Goal: Task Accomplishment & Management: Complete application form

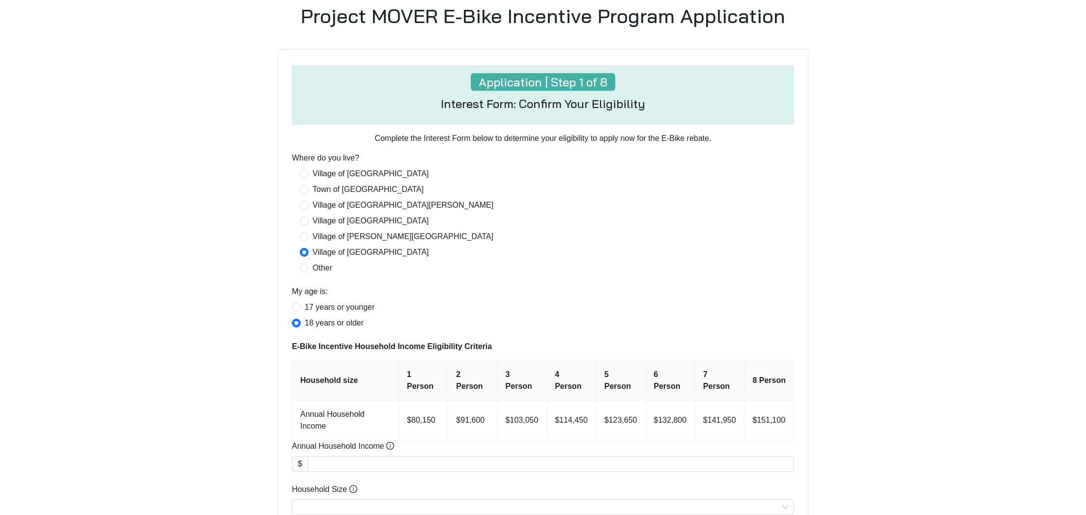
scroll to position [445, 0]
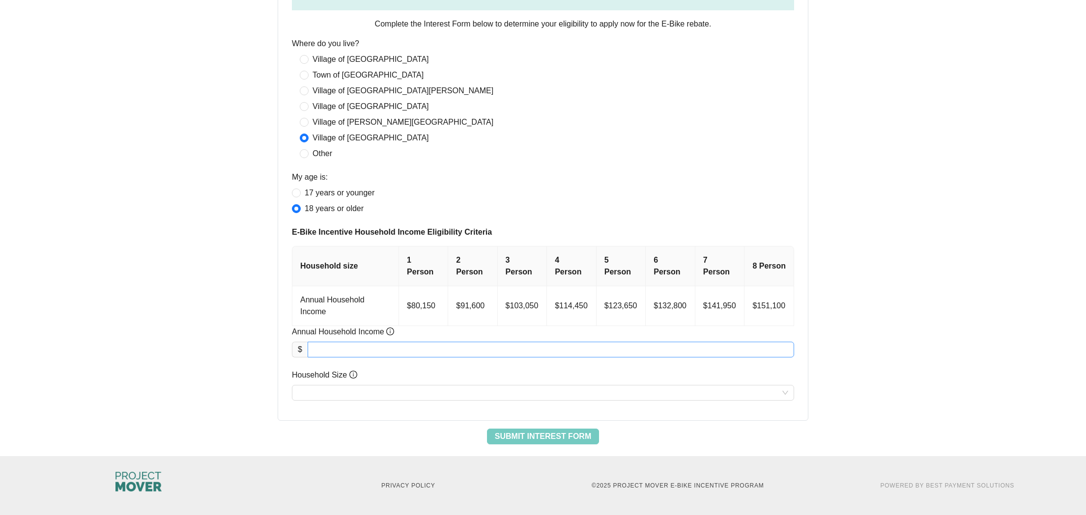
click at [387, 347] on input "Annual Household Income" at bounding box center [550, 349] width 485 height 15
type input "********"
click at [363, 393] on input "Household Size" at bounding box center [543, 393] width 490 height 15
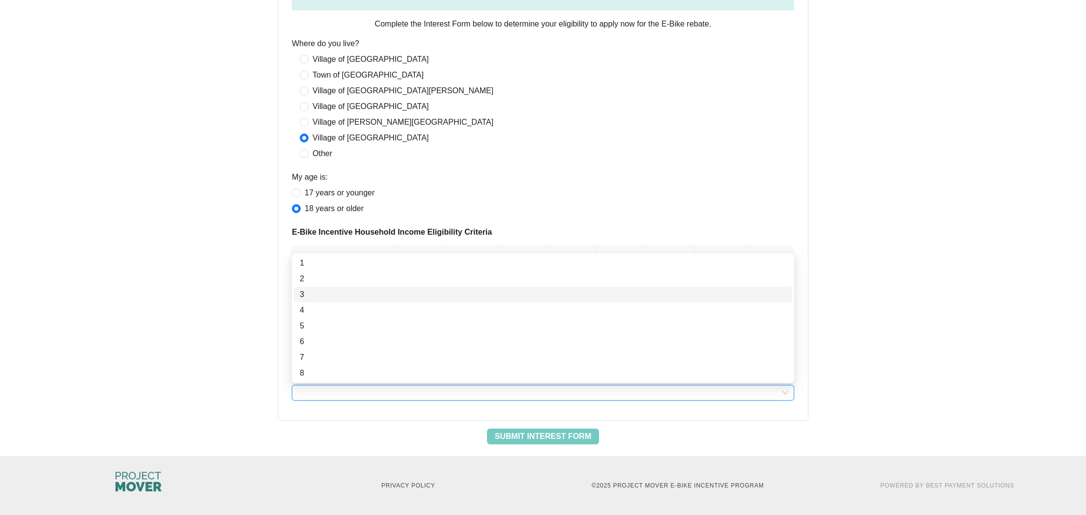
click at [329, 292] on div "3" at bounding box center [543, 295] width 486 height 12
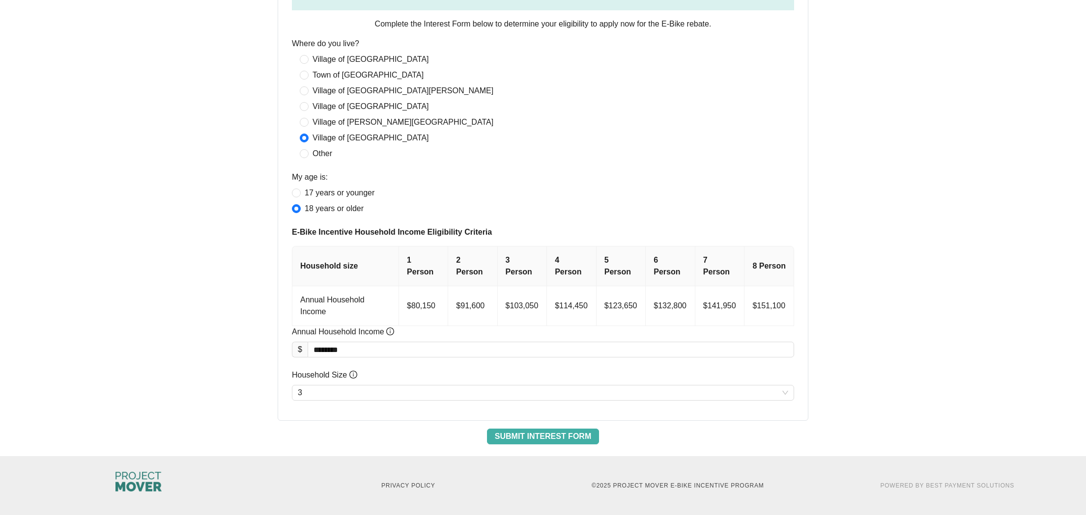
click at [565, 437] on span "Submit Interest Form" at bounding box center [543, 437] width 96 height 12
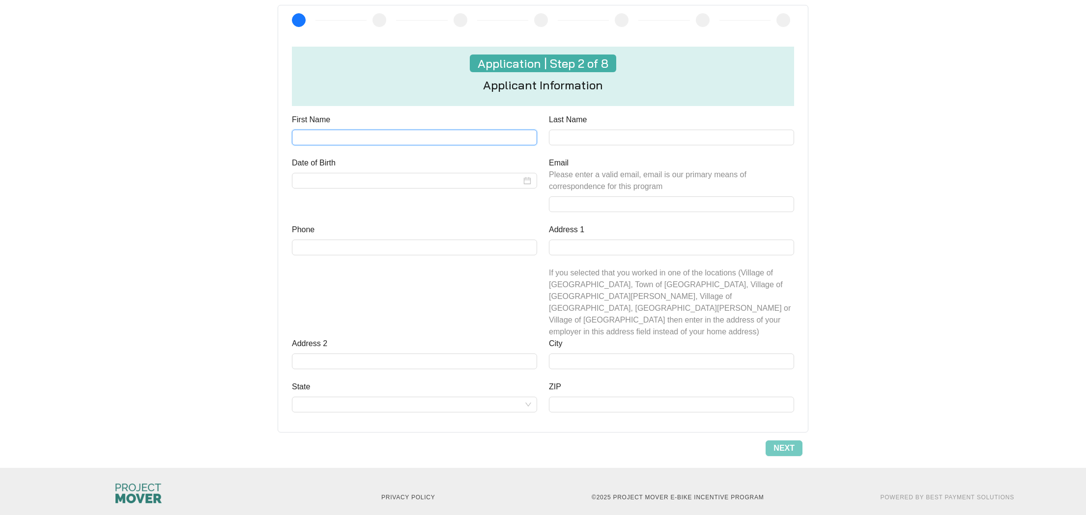
click at [382, 142] on input "First Name" at bounding box center [414, 138] width 245 height 16
type input "*******"
type input "*"
type input "******"
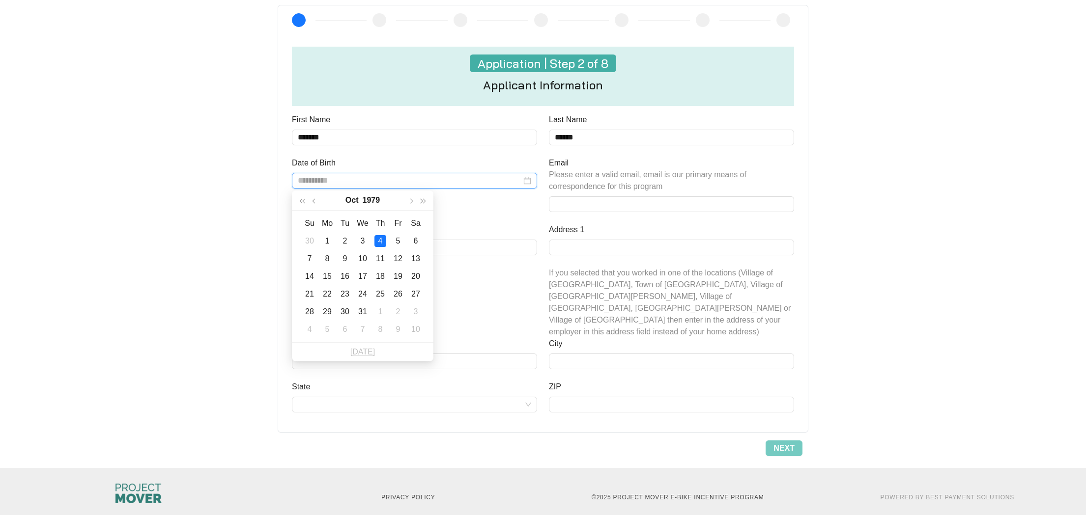
click at [385, 238] on div "4" at bounding box center [380, 241] width 12 height 12
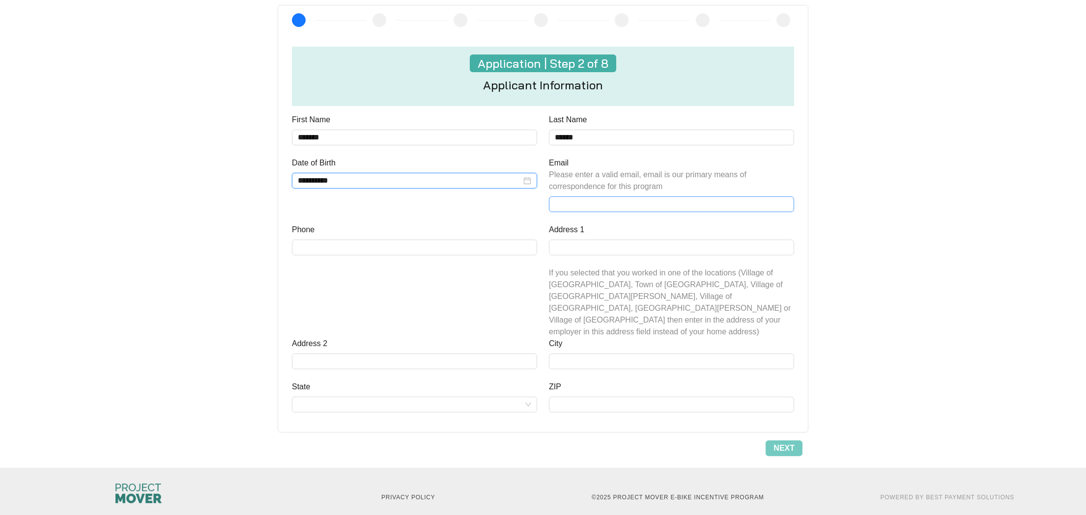
type input "**********"
click at [608, 206] on input "Email Please enter a valid email, email is our primary means of correspondence …" at bounding box center [671, 205] width 245 height 16
type input "**********"
click at [479, 247] on input "Phone" at bounding box center [414, 248] width 245 height 16
click at [608, 250] on input "Address 1" at bounding box center [671, 248] width 245 height 16
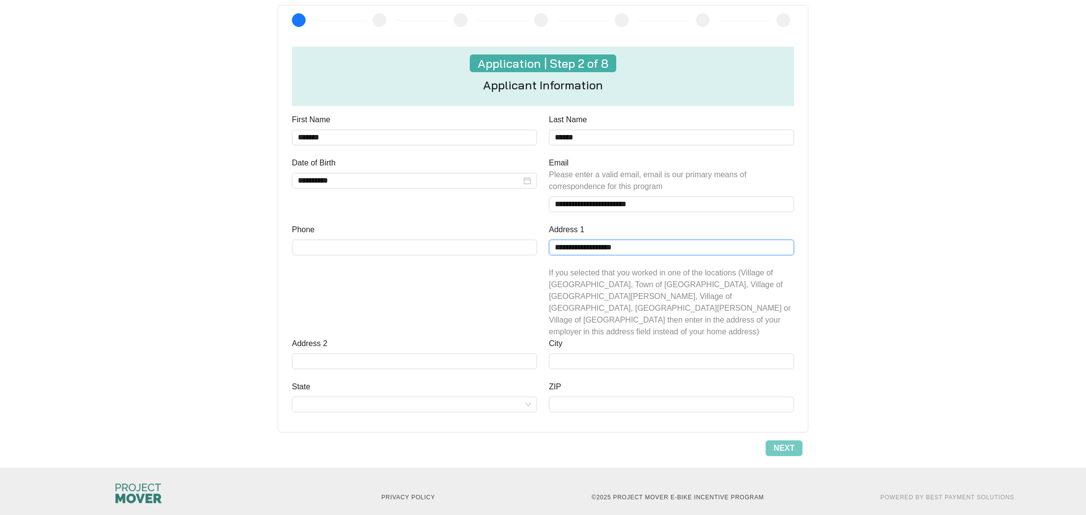
type input "**********"
click at [522, 397] on input "State" at bounding box center [414, 404] width 233 height 15
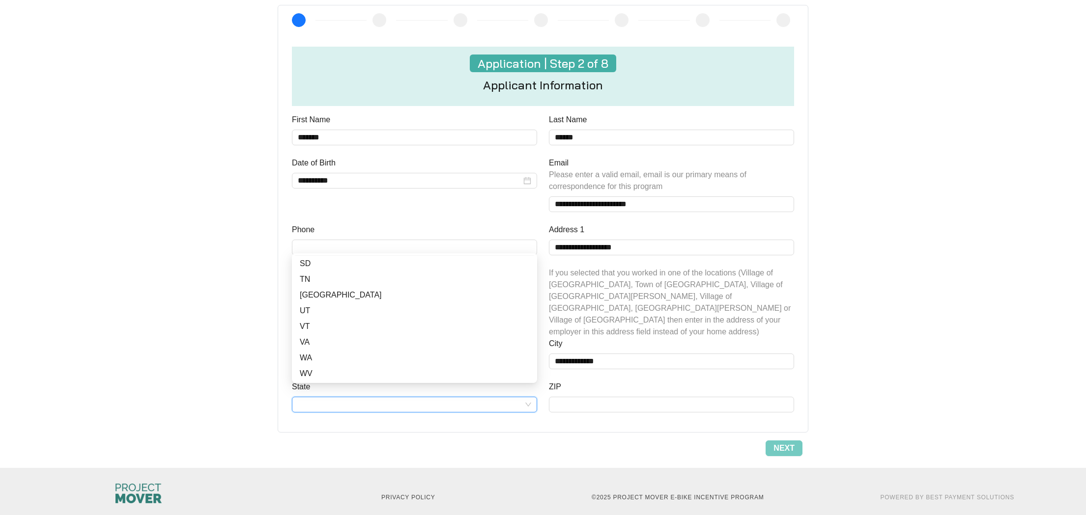
scroll to position [401, 0]
click at [390, 366] on div "NY" at bounding box center [414, 365] width 229 height 12
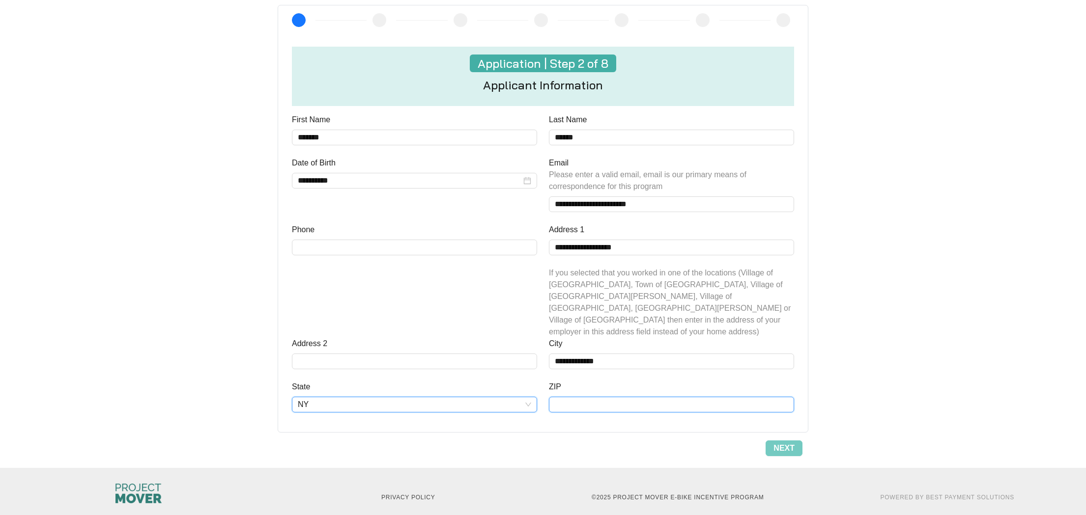
click at [563, 397] on input "ZIP" at bounding box center [671, 405] width 245 height 16
type input "*****"
drag, startPoint x: 791, startPoint y: 439, endPoint x: 809, endPoint y: 434, distance: 18.4
click at [791, 443] on span "Next" at bounding box center [783, 449] width 21 height 12
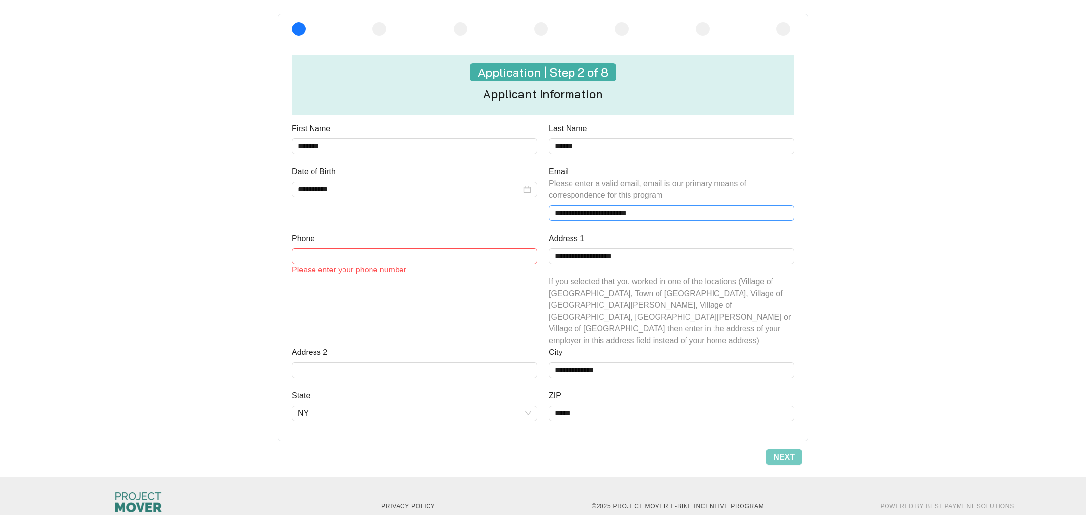
scroll to position [364, 0]
click at [470, 259] on input "Phone" at bounding box center [414, 258] width 245 height 16
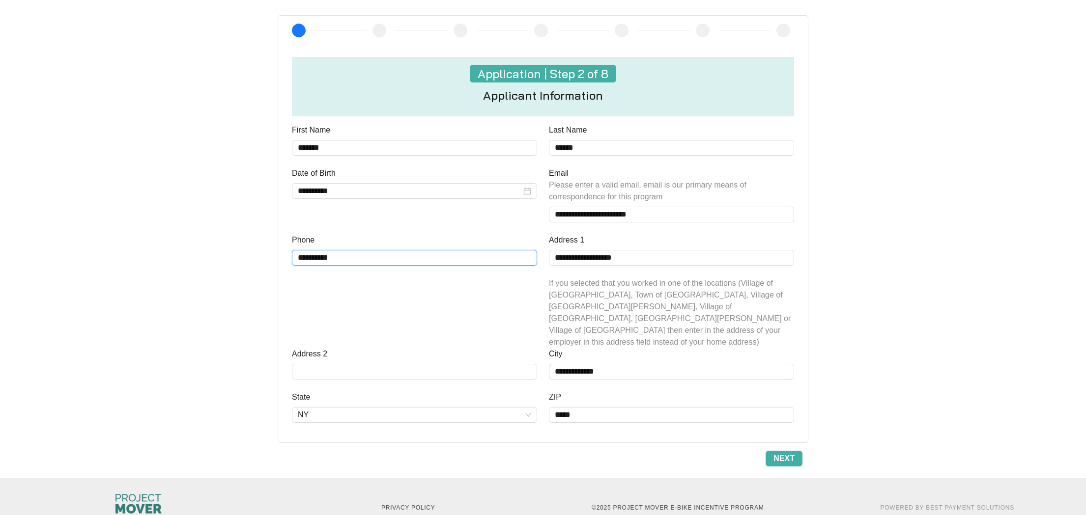
type input "**********"
click at [792, 453] on span "Next" at bounding box center [783, 459] width 21 height 12
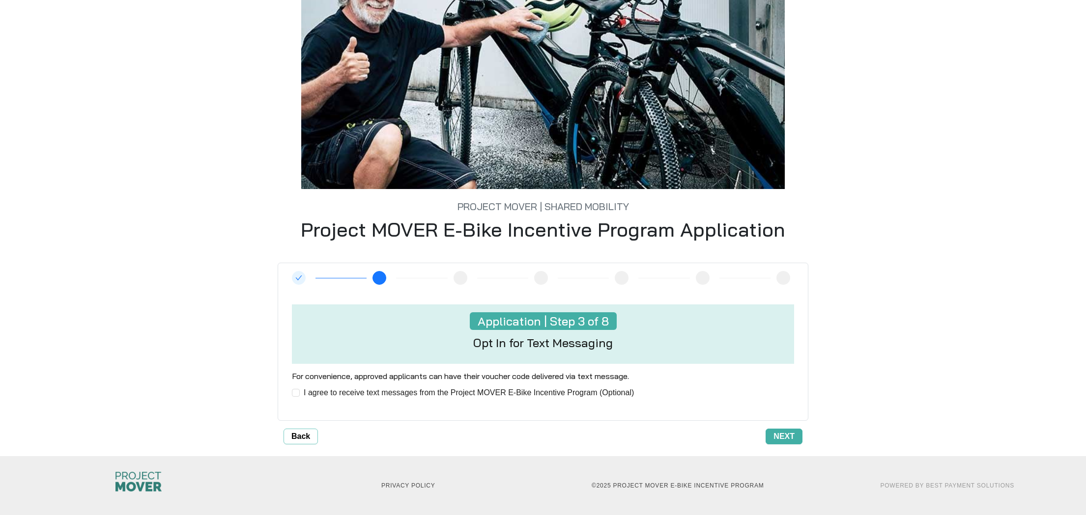
click at [771, 438] on button "Next" at bounding box center [783, 437] width 37 height 16
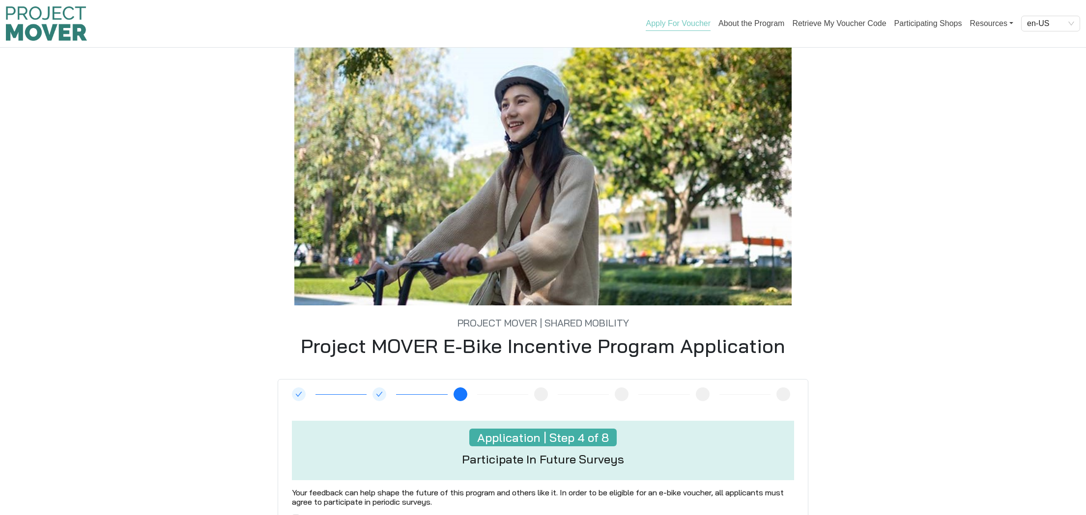
scroll to position [126, 0]
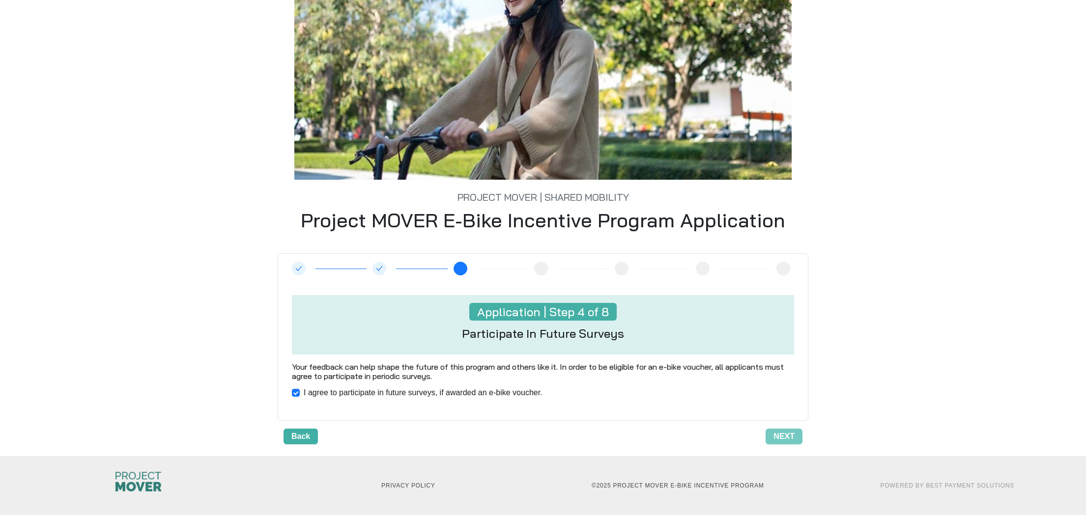
click at [303, 434] on span "Back" at bounding box center [300, 437] width 19 height 12
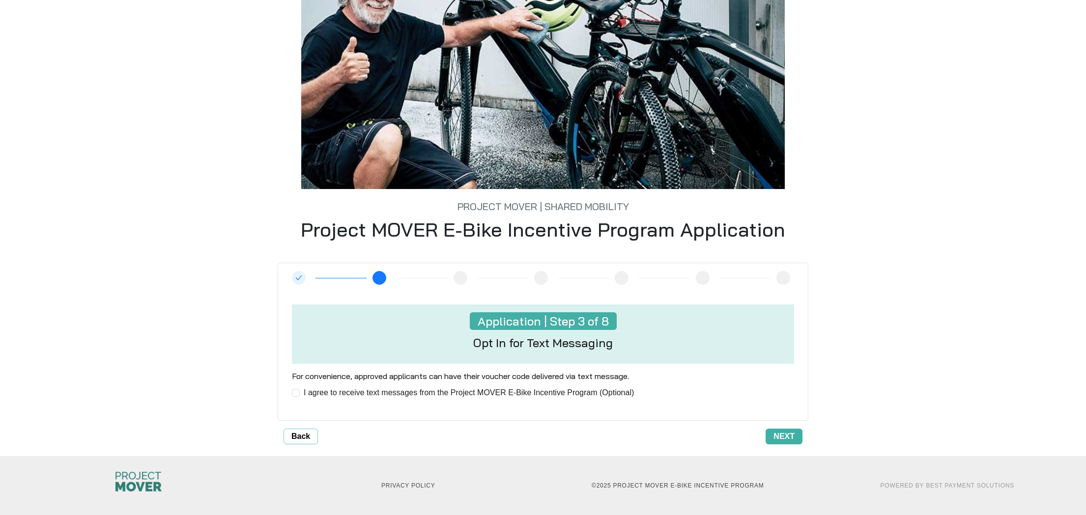
click at [787, 435] on span "Next" at bounding box center [783, 437] width 21 height 12
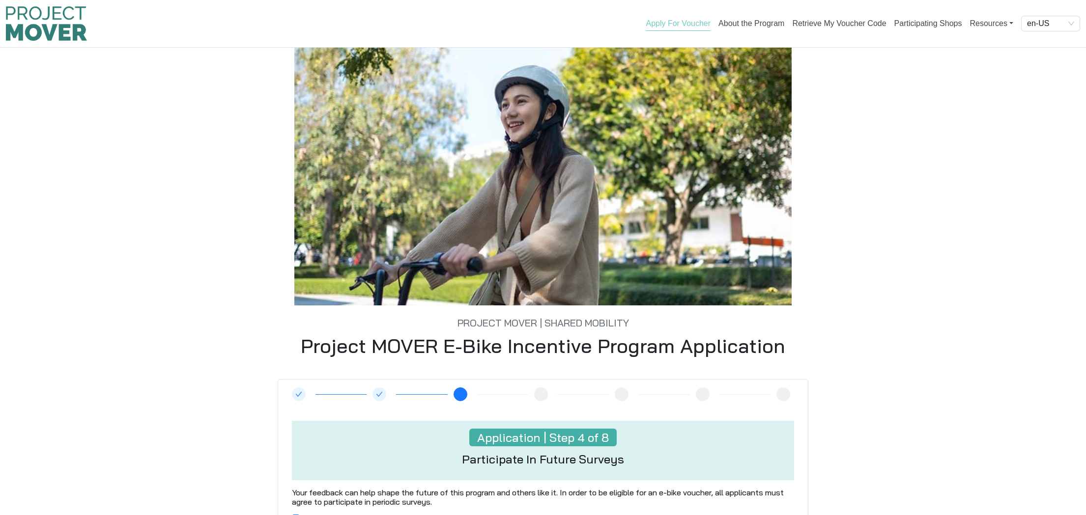
scroll to position [0, 0]
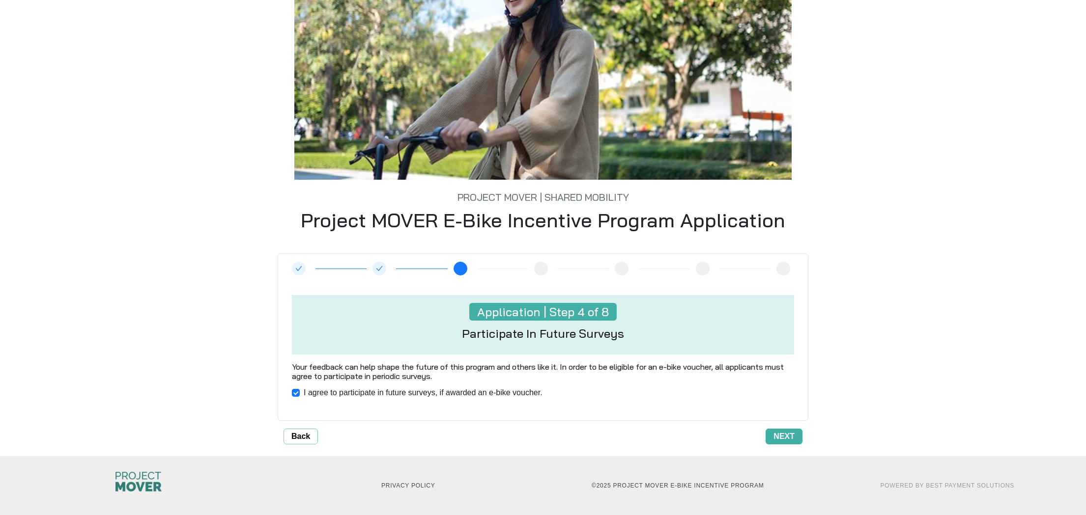
click at [778, 430] on button "Next" at bounding box center [783, 437] width 37 height 16
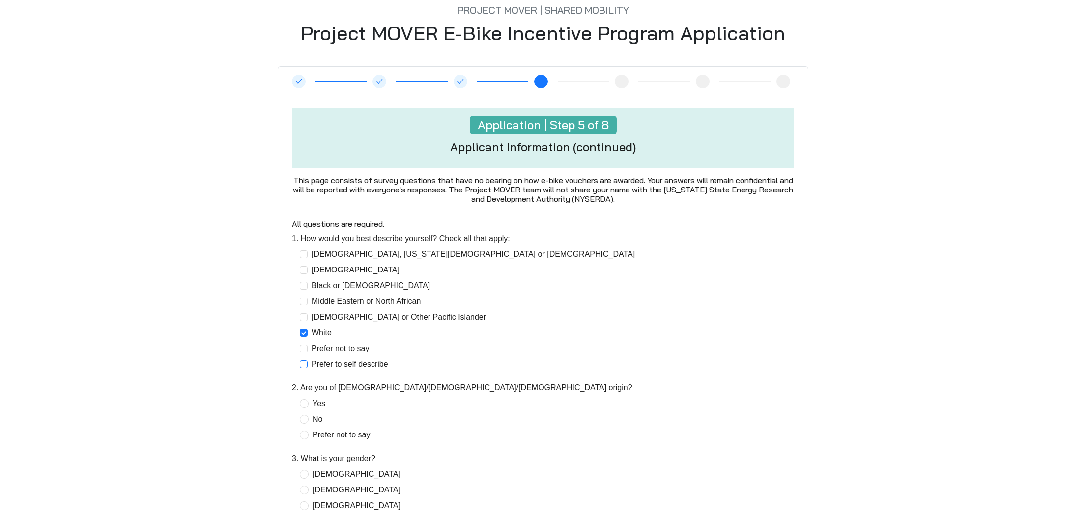
scroll to position [86, 0]
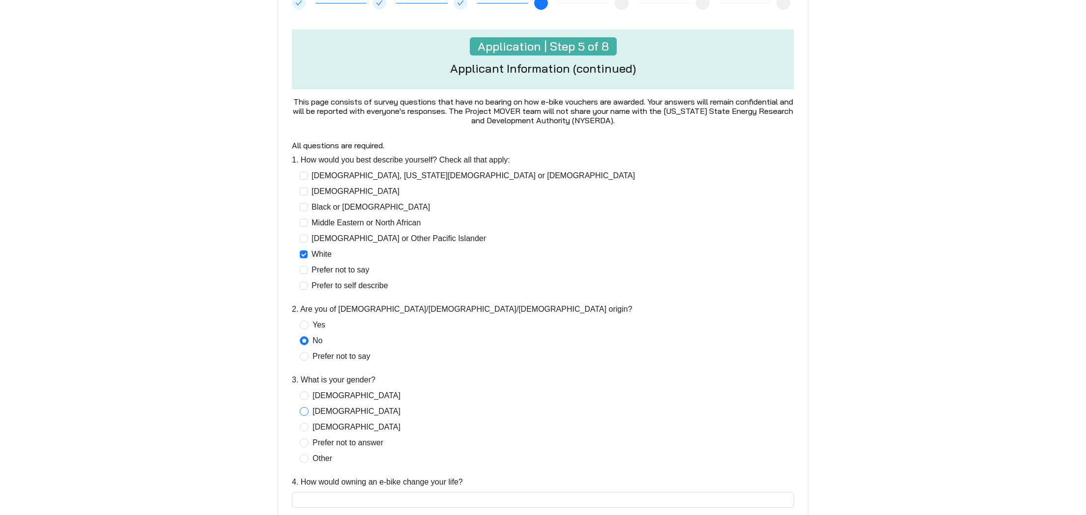
click at [311, 410] on span "[DEMOGRAPHIC_DATA]" at bounding box center [357, 412] width 96 height 12
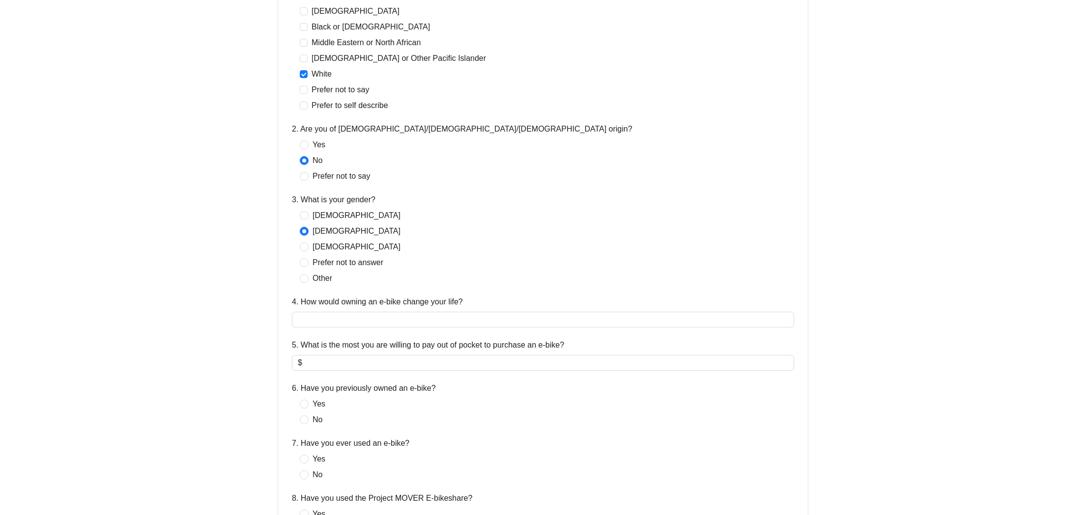
scroll to position [338, 0]
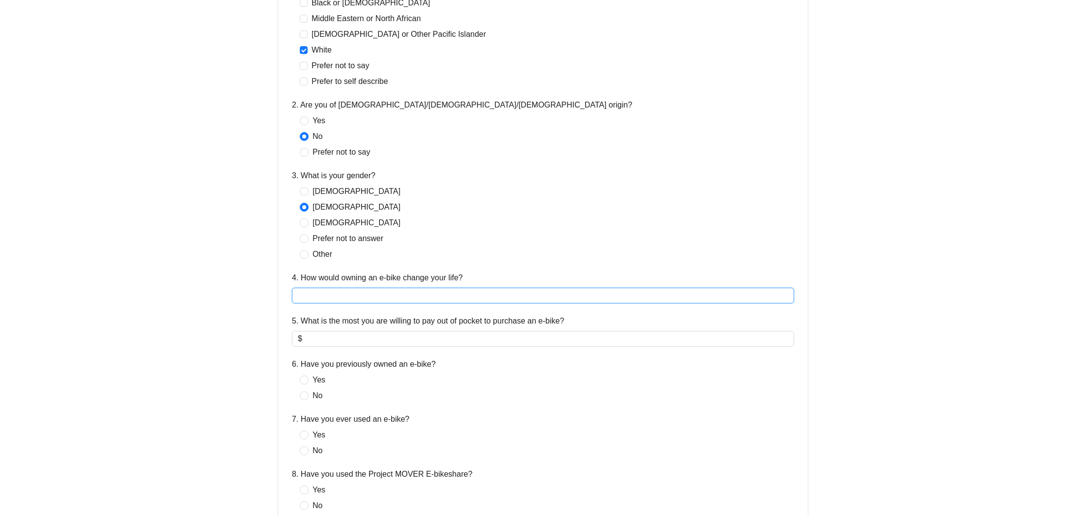
click at [358, 296] on input "4. How would owning an e-bike change your life?" at bounding box center [543, 296] width 502 height 16
type input "**********"
click at [331, 339] on input "5. What is the most you are willing to pay out of pocket to purchase an e-bike?" at bounding box center [546, 339] width 484 height 12
type input "*"
type input "***"
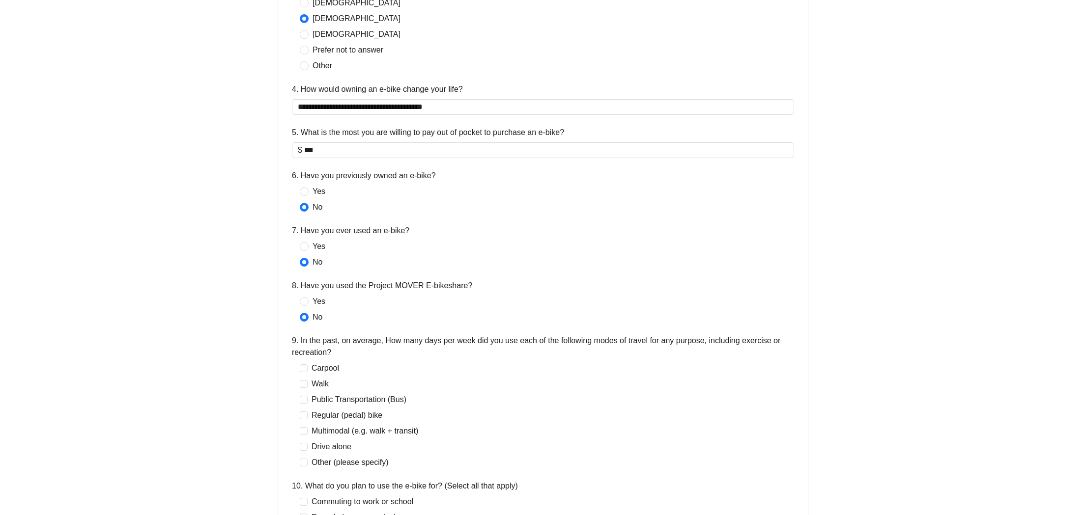
scroll to position [535, 0]
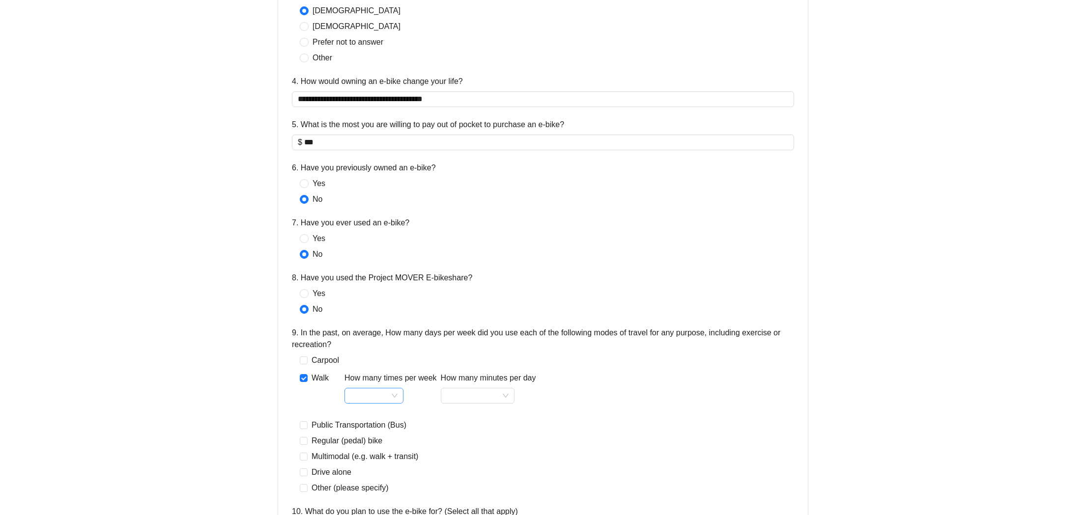
click at [388, 397] on input "How many times per week" at bounding box center [373, 396] width 47 height 15
click at [369, 328] on div "5" at bounding box center [373, 329] width 43 height 12
click at [487, 388] on div "How many minutes per day" at bounding box center [488, 380] width 95 height 16
click at [489, 392] on input "How many minutes per day" at bounding box center [478, 396] width 62 height 15
click at [487, 435] on div "15-30" at bounding box center [479, 431] width 58 height 12
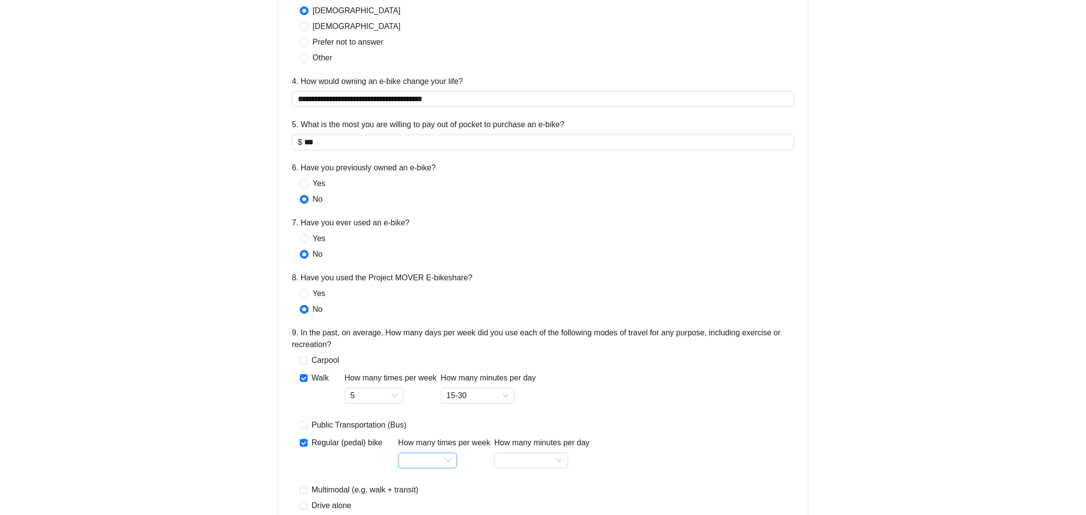
click at [454, 463] on div at bounding box center [427, 461] width 59 height 16
click at [424, 351] on div "2" at bounding box center [428, 347] width 43 height 12
click at [551, 464] on input "How many minutes per day" at bounding box center [531, 460] width 62 height 15
click at [541, 427] on div "30-60" at bounding box center [534, 426] width 58 height 12
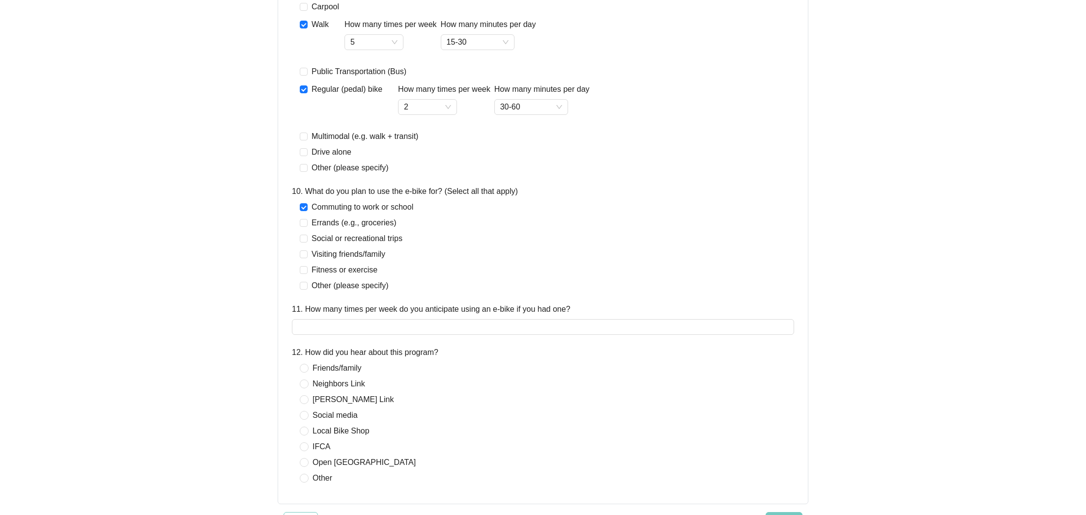
scroll to position [928, 0]
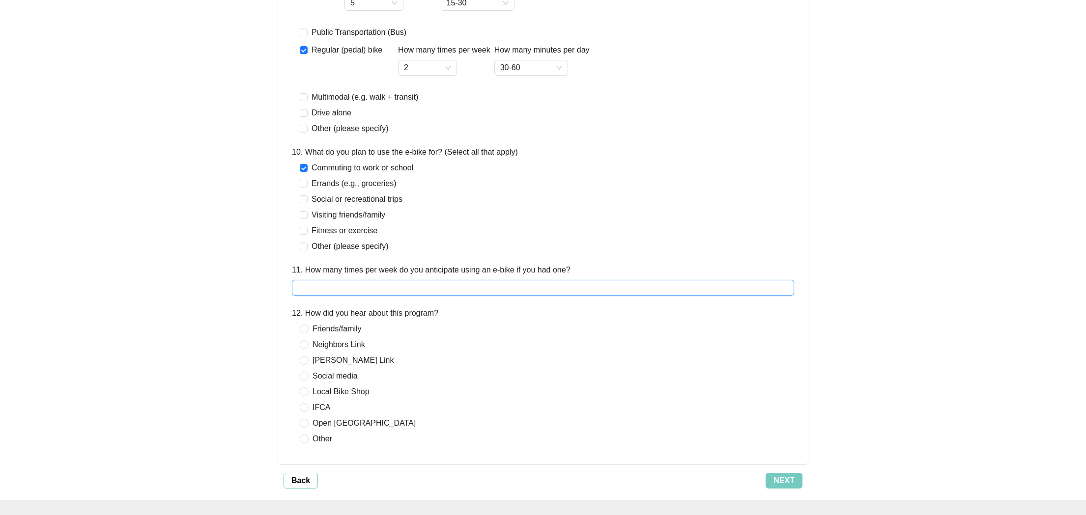
click at [336, 284] on input "11. How many times per week do you anticipate using an e-bike if you had one?" at bounding box center [543, 288] width 502 height 16
type input "*"
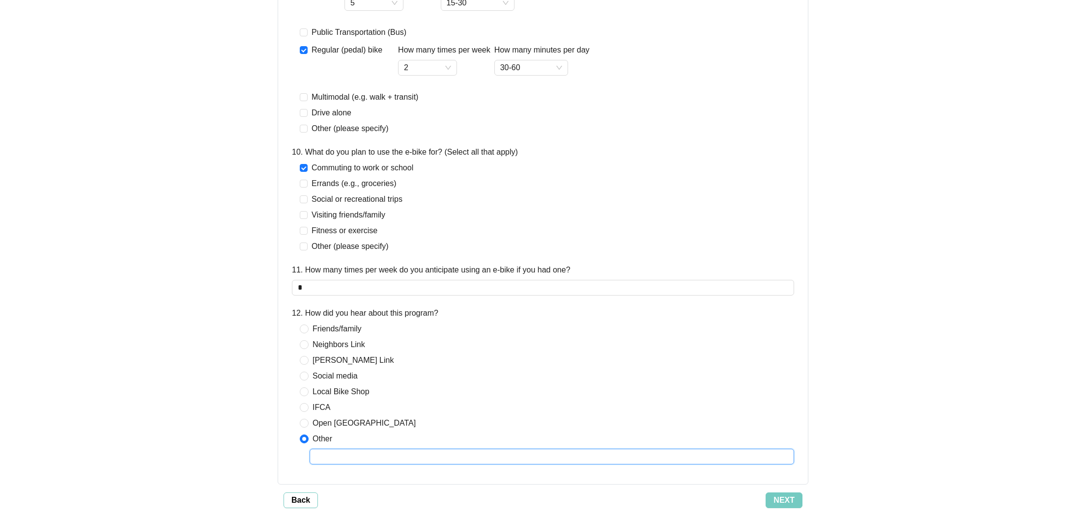
click at [370, 456] on input "text" at bounding box center [552, 457] width 484 height 16
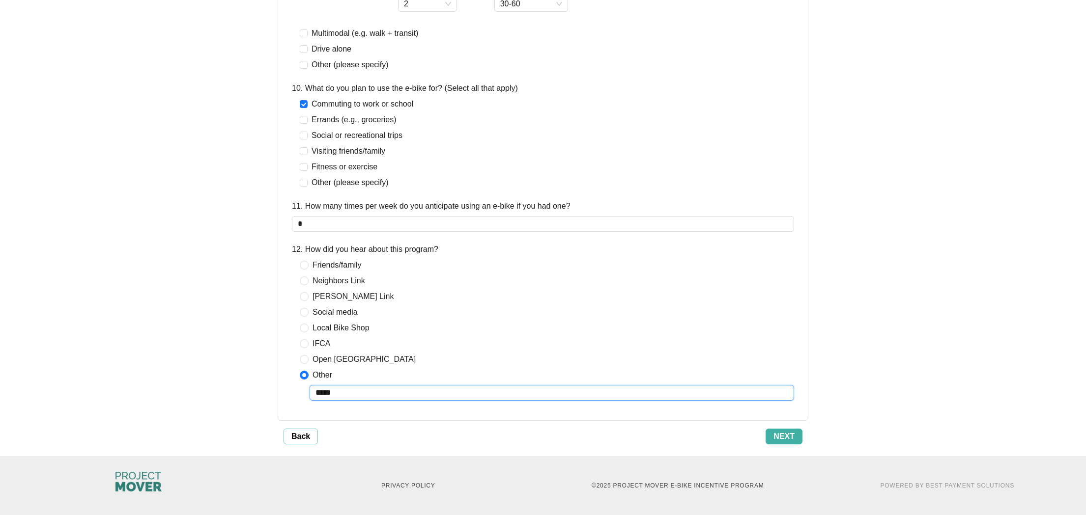
type input "*****"
click at [783, 439] on span "Next" at bounding box center [783, 437] width 21 height 12
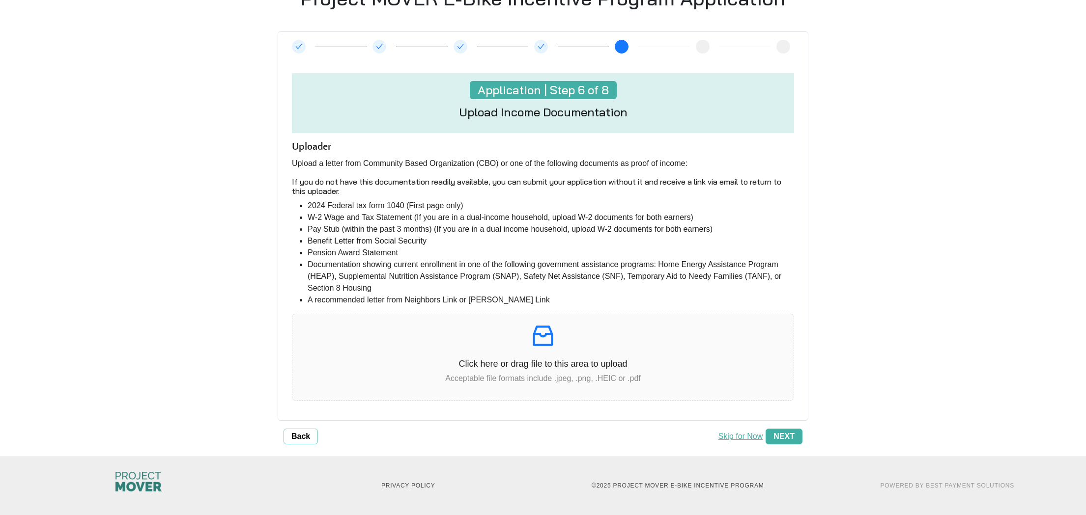
scroll to position [90, 0]
